Goal: Find contact information: Find contact information

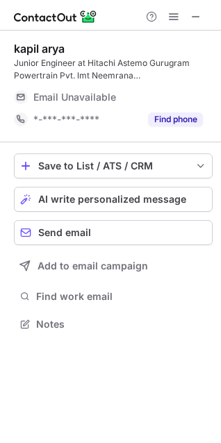
scroll to position [314, 221]
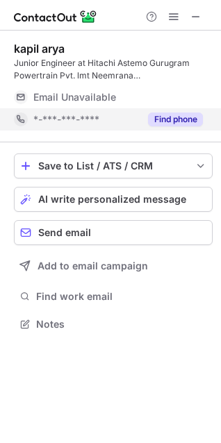
click at [190, 119] on button "Find phone" at bounding box center [175, 119] width 55 height 14
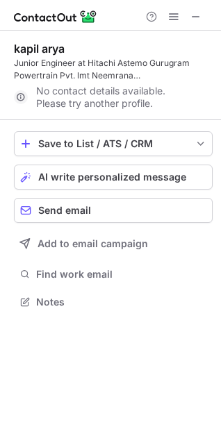
scroll to position [292, 221]
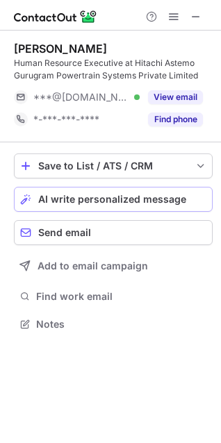
scroll to position [314, 221]
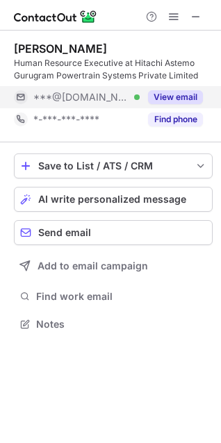
click at [180, 95] on button "View email" at bounding box center [175, 97] width 55 height 14
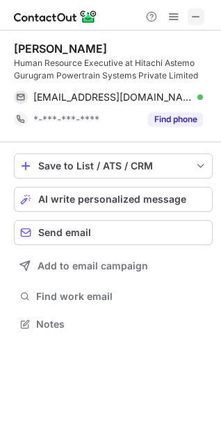
click at [196, 17] on span at bounding box center [195, 16] width 11 height 11
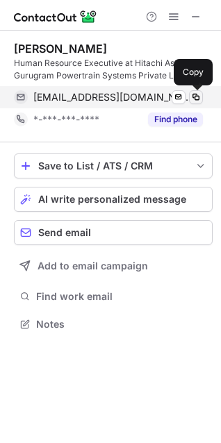
click at [195, 100] on span at bounding box center [195, 97] width 11 height 11
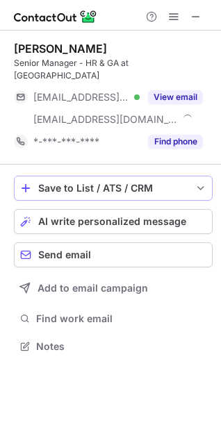
scroll to position [324, 221]
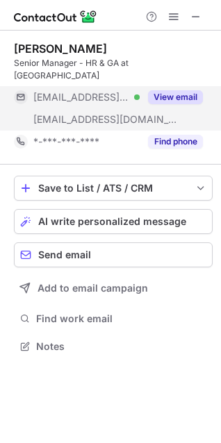
click at [169, 90] on button "View email" at bounding box center [175, 97] width 55 height 14
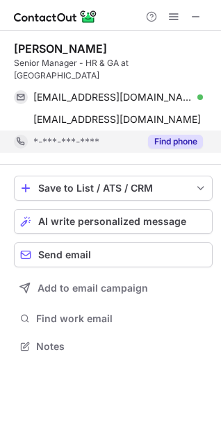
click at [171, 130] on div "Find phone" at bounding box center [170, 141] width 63 height 22
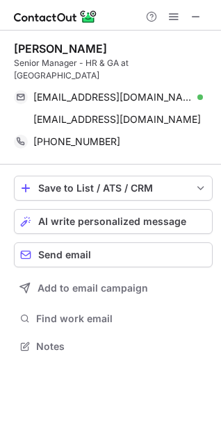
click at [44, 50] on div "Santosh Kumar" at bounding box center [60, 49] width 93 height 14
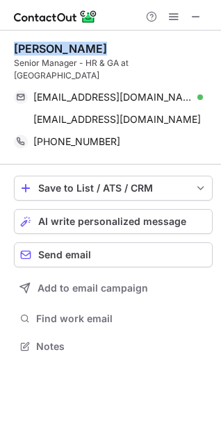
click at [44, 50] on div "Santosh Kumar" at bounding box center [60, 49] width 93 height 14
copy div "Santosh Kumar"
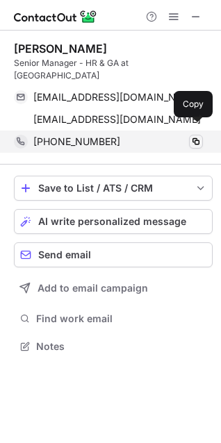
click at [197, 136] on span at bounding box center [195, 141] width 11 height 11
